Goal: Information Seeking & Learning: Learn about a topic

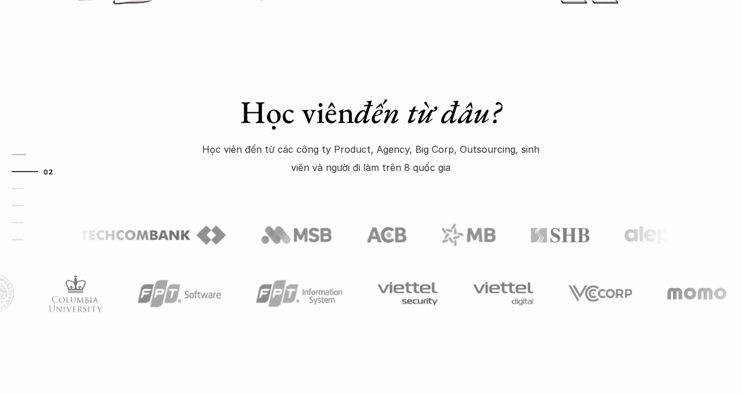
scroll to position [573, 0]
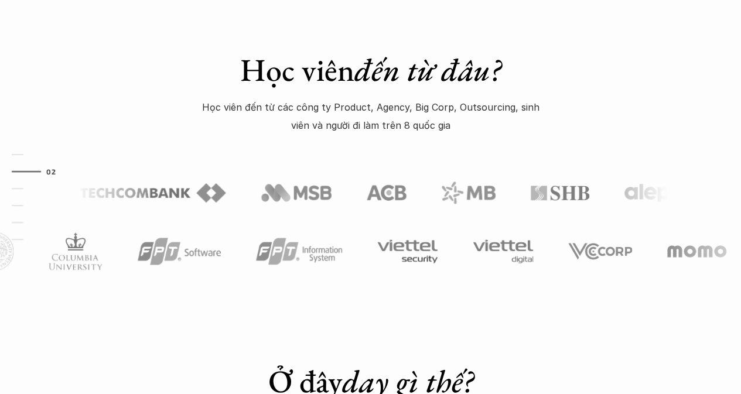
drag, startPoint x: 470, startPoint y: 100, endPoint x: 678, endPoint y: 169, distance: 219.6
click at [678, 169] on div "Học viên đến từ đâu? Học viên đến từ các công ty Product, Agency, Big Corp, Out…" at bounding box center [370, 139] width 741 height 352
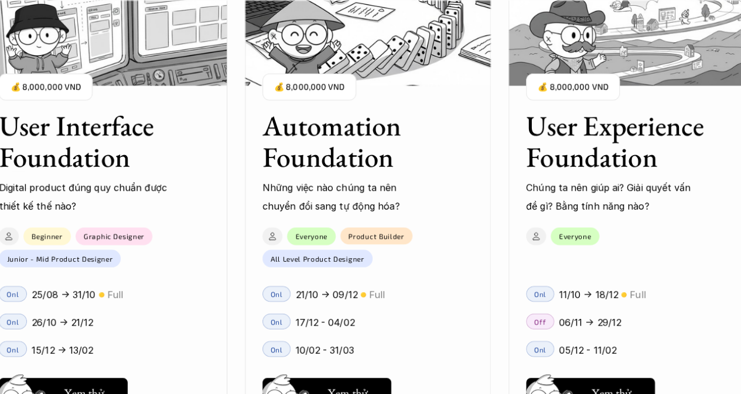
scroll to position [1189, 0]
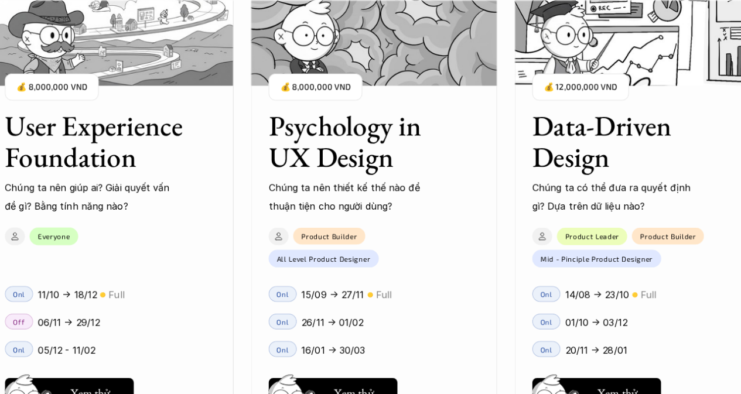
click at [569, 131] on h3 "Data-Driven Design" at bounding box center [623, 141] width 182 height 62
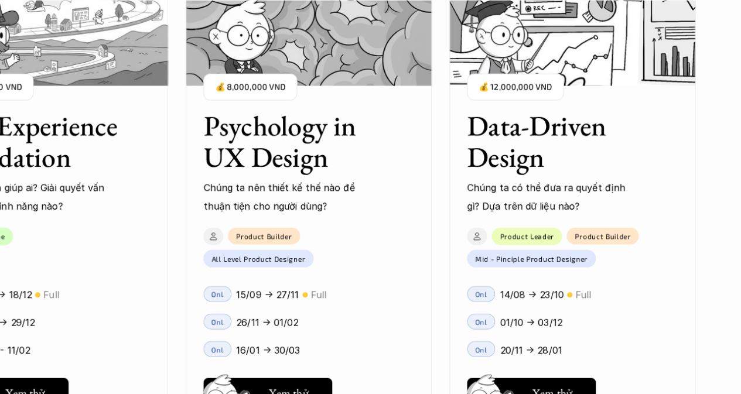
scroll to position [1208, 0]
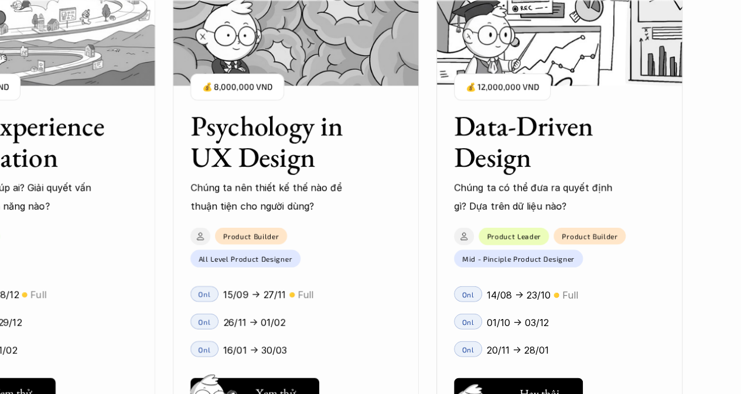
click at [550, 389] on h5 "Xem thử" at bounding box center [539, 396] width 40 height 16
click at [286, 385] on h5 "Hay thôi" at bounding box center [276, 393] width 40 height 16
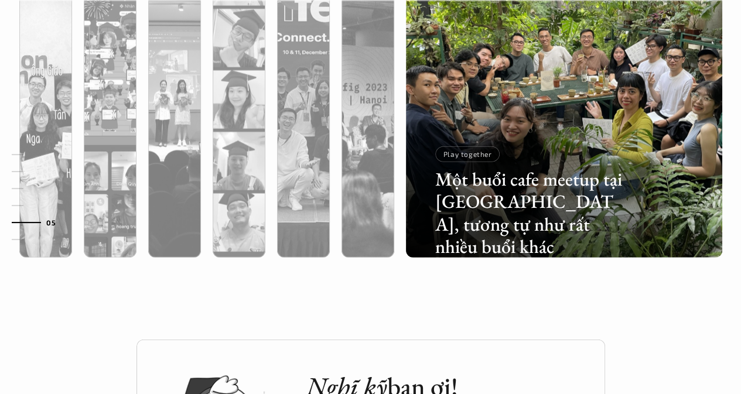
scroll to position [3805, 0]
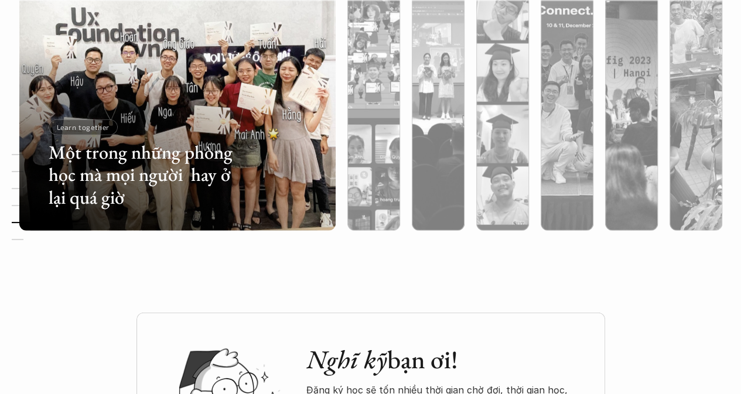
click at [78, 124] on div "01 02 03 04 05 06" at bounding box center [58, 197] width 117 height 394
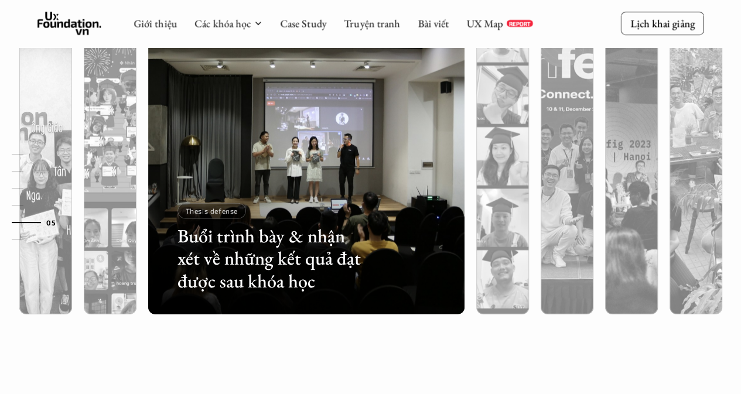
scroll to position [3717, 0]
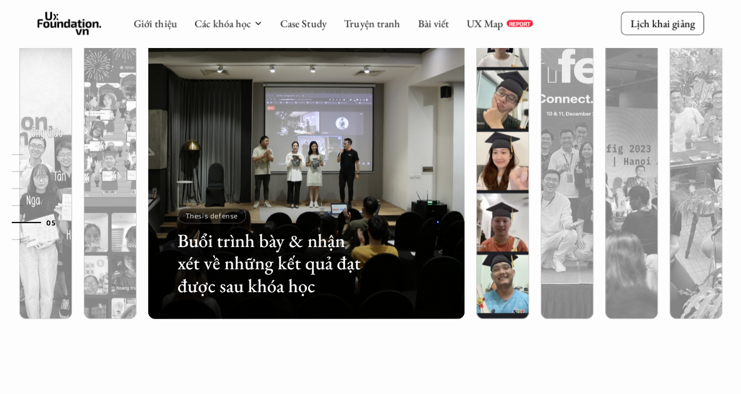
click at [503, 102] on img at bounding box center [502, 161] width 322 height 316
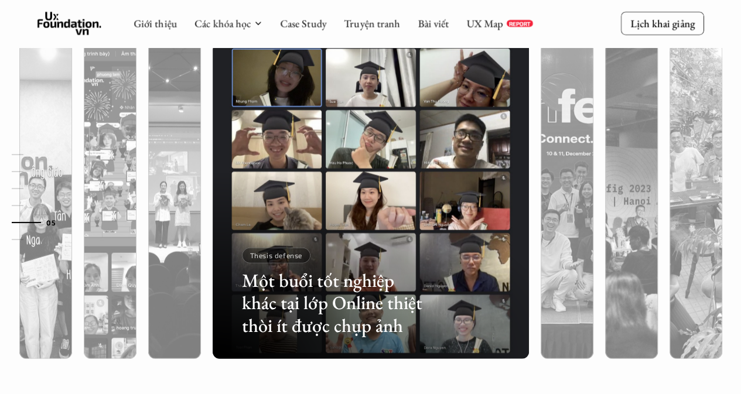
scroll to position [3674, 0]
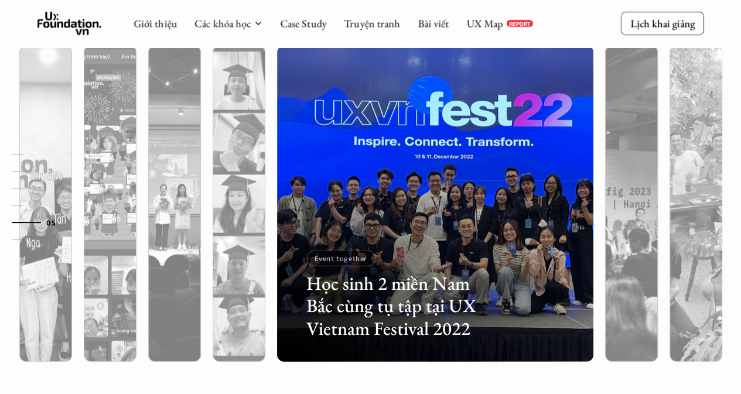
click at [397, 276] on h3 "Học sinh 2 miền Nam Bắc cùng tụ tập tại UX Vietnam Festival 2022" at bounding box center [400, 305] width 189 height 67
click at [335, 257] on p "Event together" at bounding box center [340, 258] width 53 height 8
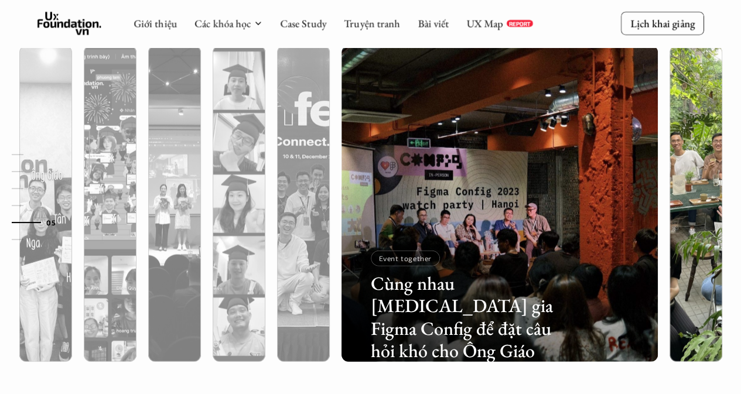
click at [691, 120] on img at bounding box center [696, 204] width 322 height 316
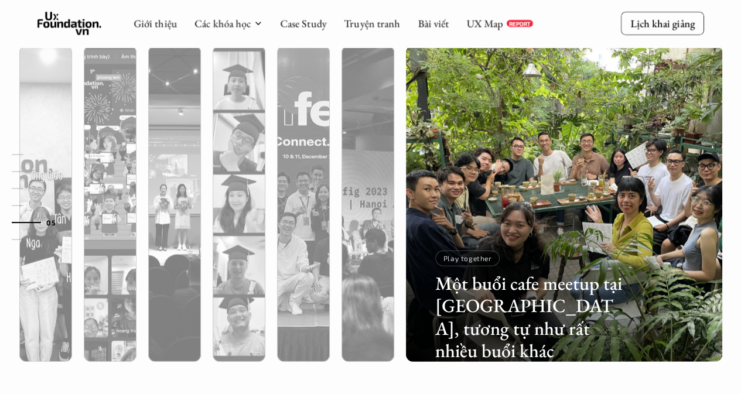
click at [516, 230] on div at bounding box center [564, 266] width 316 height 191
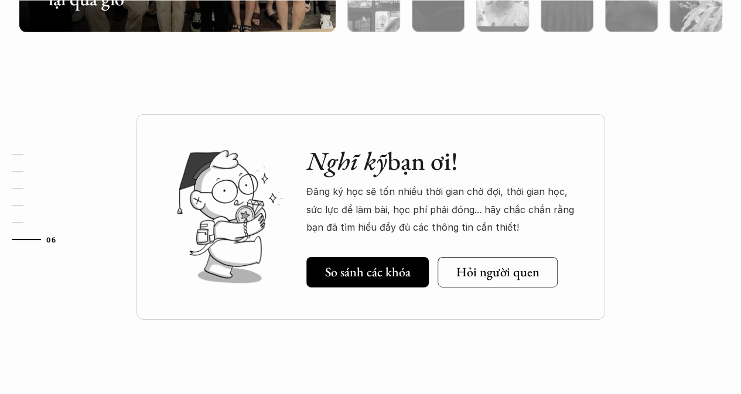
scroll to position [4238, 0]
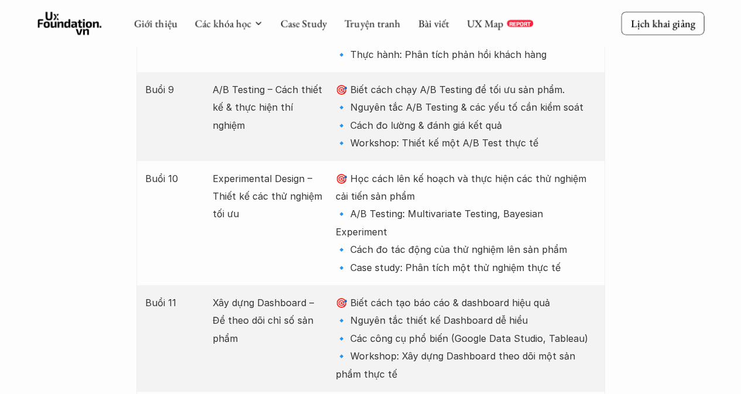
scroll to position [2434, 0]
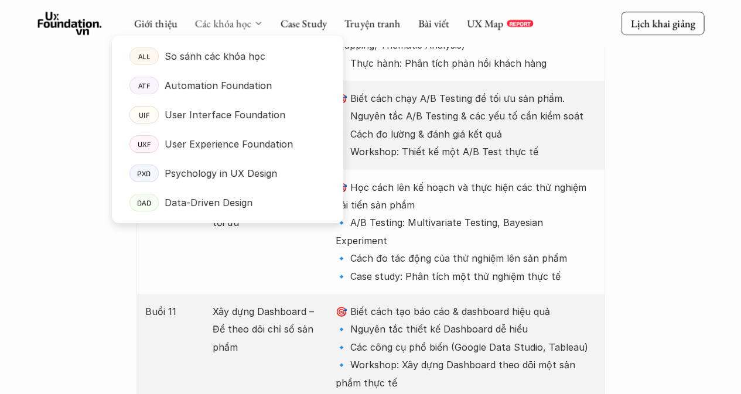
click at [230, 25] on link "Các khóa học" at bounding box center [222, 22] width 56 height 13
click at [254, 95] on link "ATF Automation Foundation" at bounding box center [227, 85] width 231 height 29
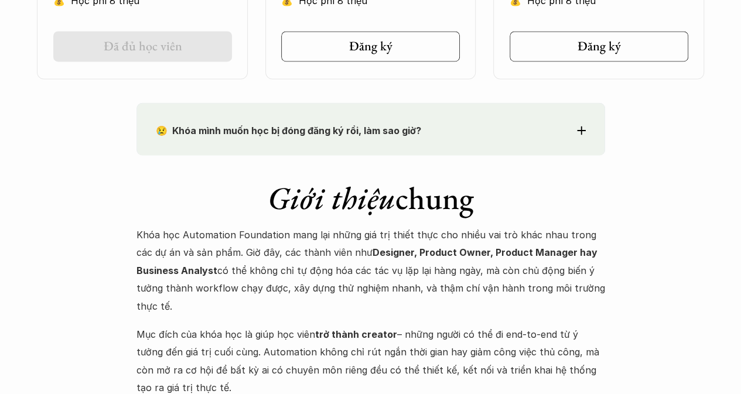
scroll to position [987, 0]
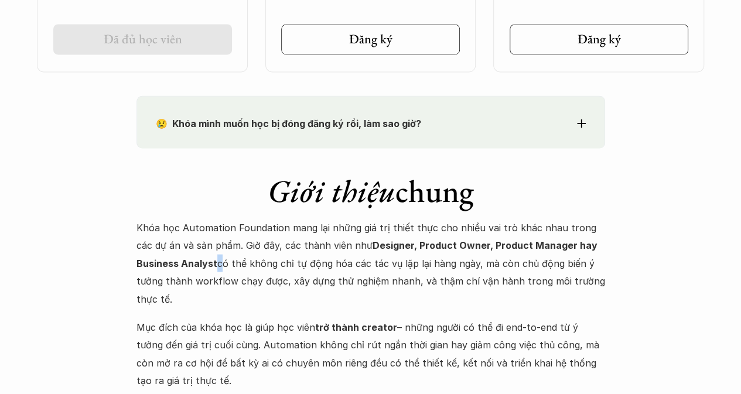
drag, startPoint x: 255, startPoint y: 269, endPoint x: 217, endPoint y: 257, distance: 40.4
click at [217, 257] on p "Khóa học Automation Foundation mang lại những giá trị thiết thực cho nhiều vai …" at bounding box center [370, 262] width 468 height 89
click at [256, 248] on p "Khóa học Automation Foundation mang lại những giá trị thiết thực cho nhiều vai …" at bounding box center [370, 262] width 468 height 89
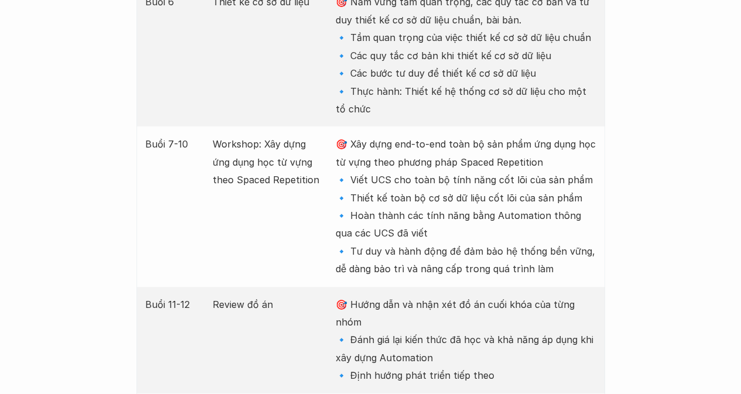
scroll to position [2214, 0]
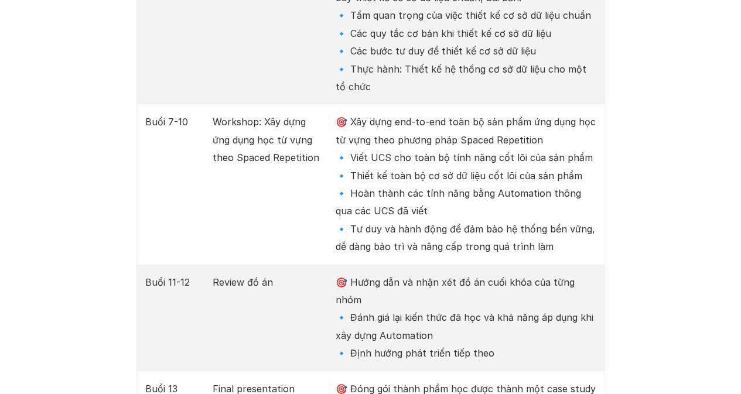
drag, startPoint x: 72, startPoint y: 282, endPoint x: 63, endPoint y: 351, distance: 69.1
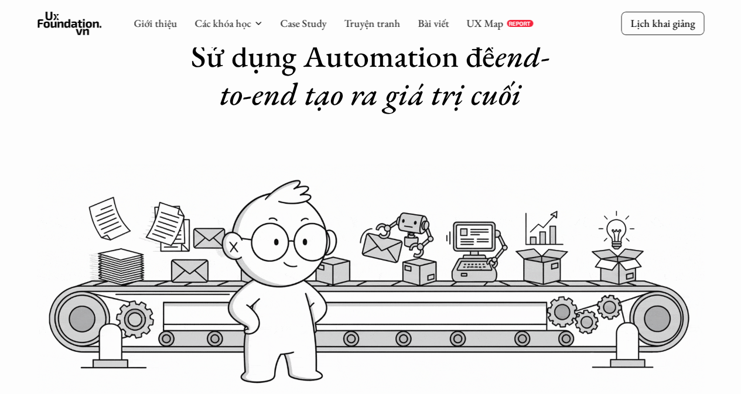
scroll to position [0, 0]
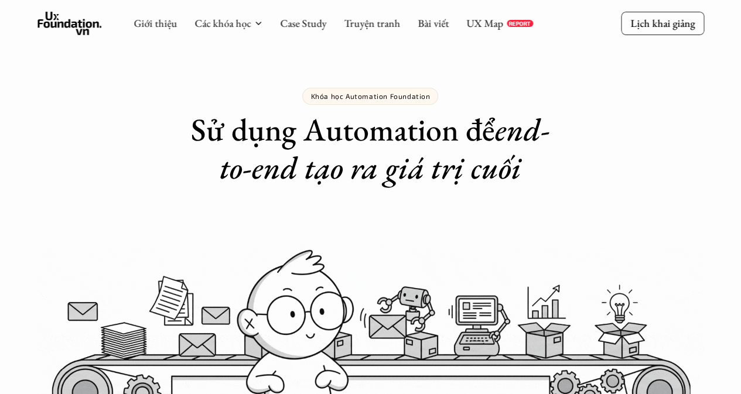
click at [377, 132] on h1 "Sử dụng Automation để end-to-end tạo ra giá trị cuối" at bounding box center [370, 149] width 385 height 76
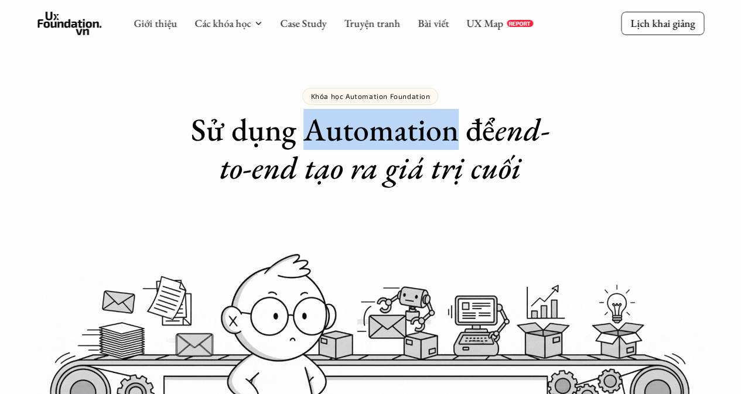
click at [377, 132] on h1 "Sử dụng Automation để end-to-end tạo ra giá trị cuối" at bounding box center [370, 149] width 385 height 76
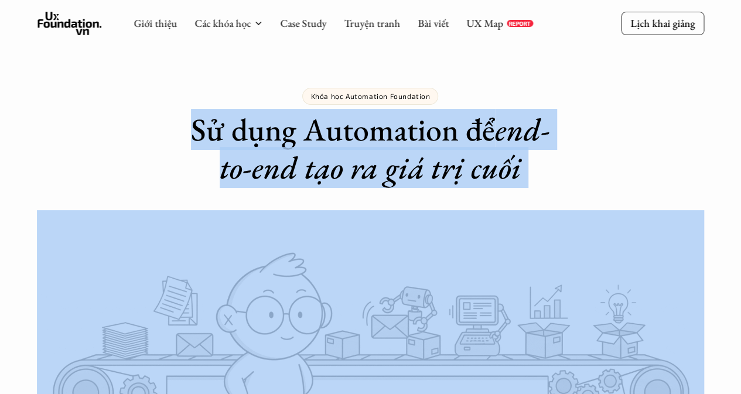
click at [377, 132] on h1 "Sử dụng Automation để end-to-end tạo ra giá trị cuối" at bounding box center [370, 149] width 385 height 76
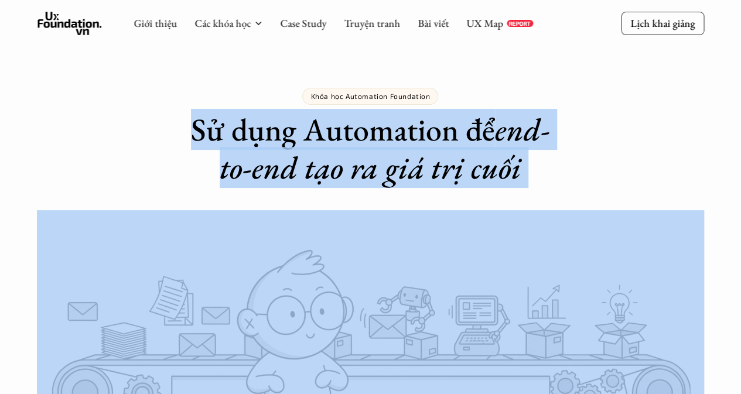
click at [377, 132] on h1 "Sử dụng Automation để end-to-end tạo ra giá trị cuối" at bounding box center [370, 149] width 385 height 76
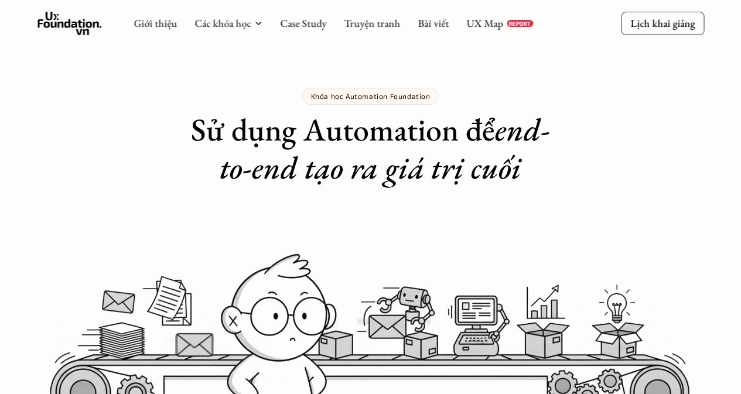
click at [377, 132] on h1 "Sử dụng Automation để end-to-end tạo ra giá trị cuối" at bounding box center [370, 149] width 385 height 76
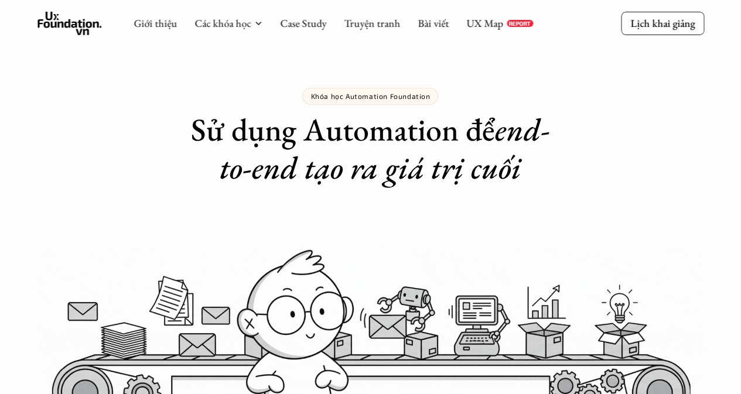
click at [366, 94] on p "Khóa học Automation Foundation" at bounding box center [369, 96] width 119 height 8
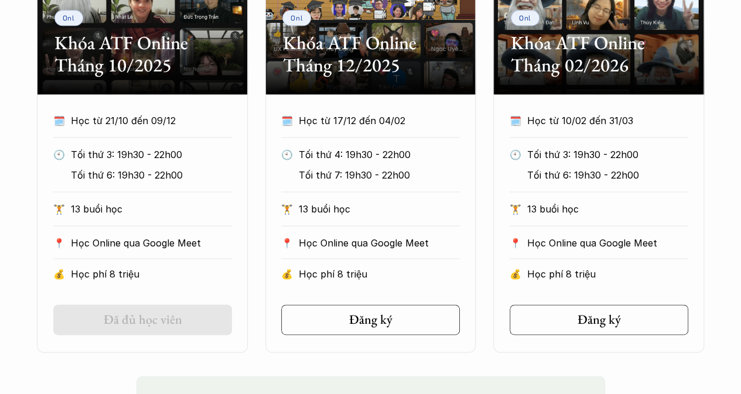
click at [366, 94] on section "Onl Khóa ATF Online Tháng 12/2025 🗓️ Học từ 17/12 đến 04/02 🕙 Tối thứ 4: 19h30 …" at bounding box center [370, 136] width 211 height 434
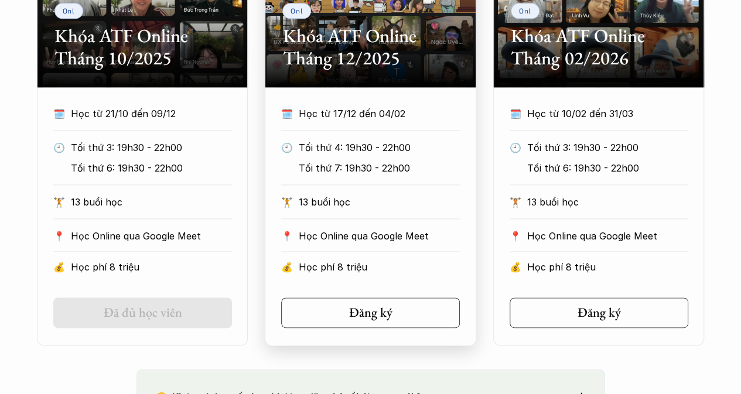
scroll to position [714, 0]
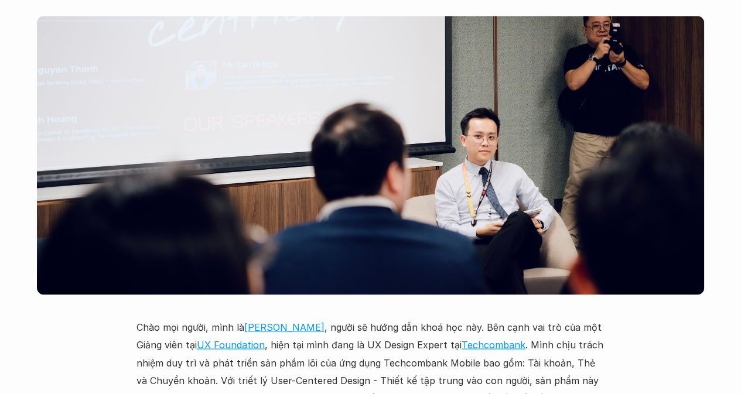
scroll to position [3076, 0]
